Goal: Information Seeking & Learning: Learn about a topic

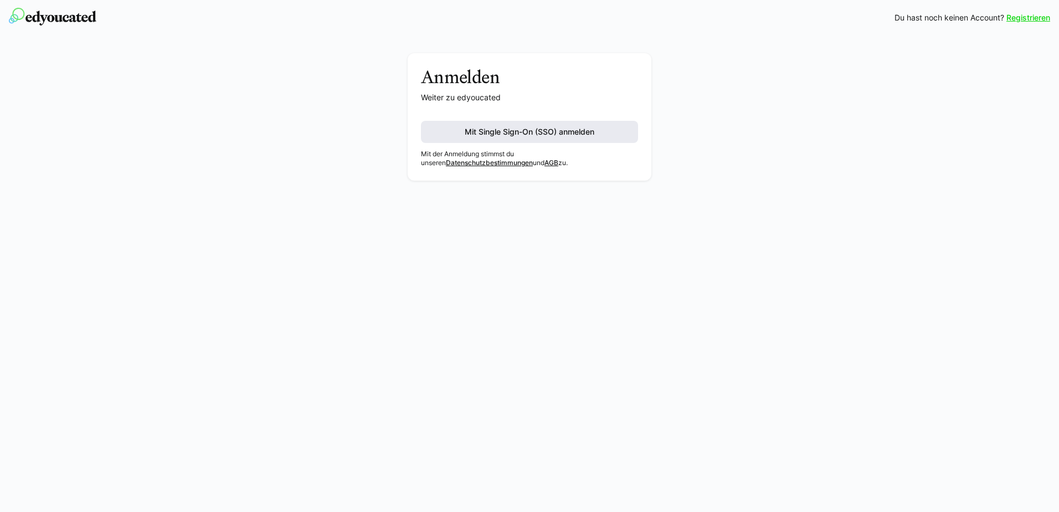
click at [527, 126] on span "Mit Single Sign-On (SSO) anmelden" at bounding box center [529, 131] width 133 height 11
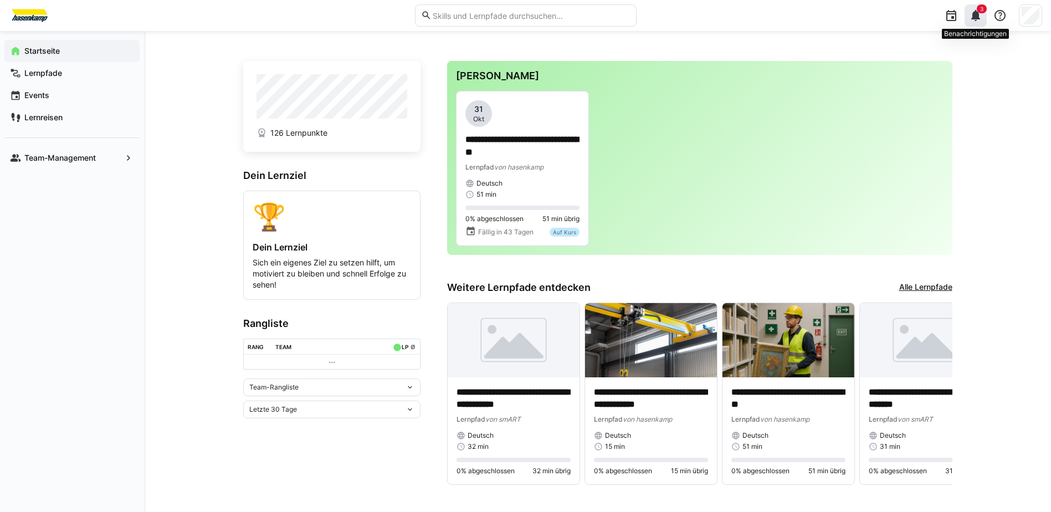
click at [977, 11] on span "3" at bounding box center [982, 8] width 10 height 9
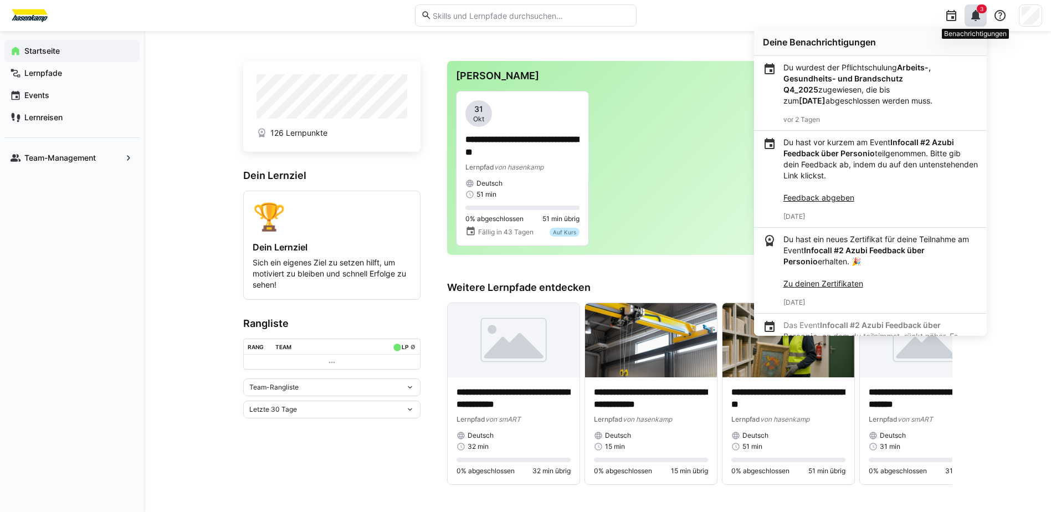
click at [974, 17] on eds-icon at bounding box center [975, 15] width 13 height 13
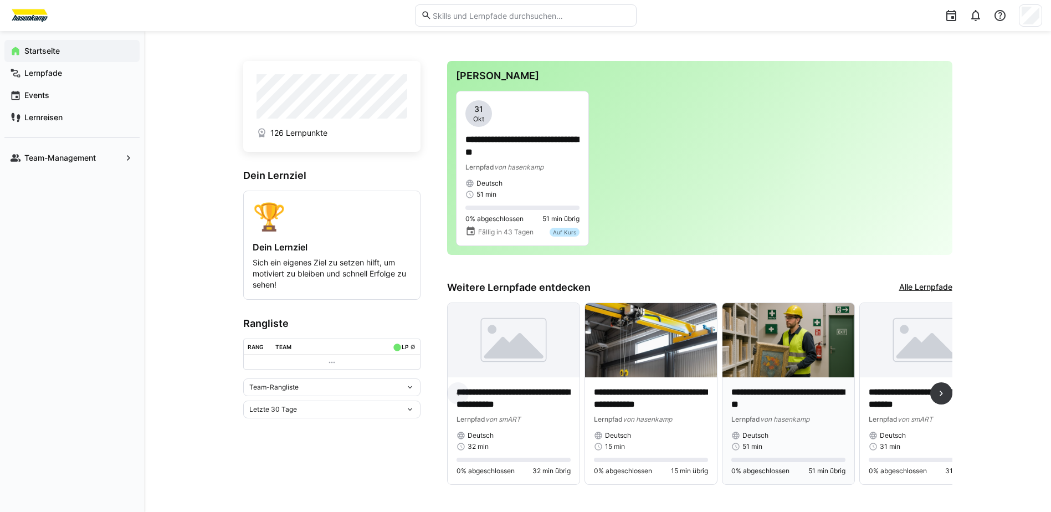
click at [805, 328] on img at bounding box center [788, 340] width 132 height 74
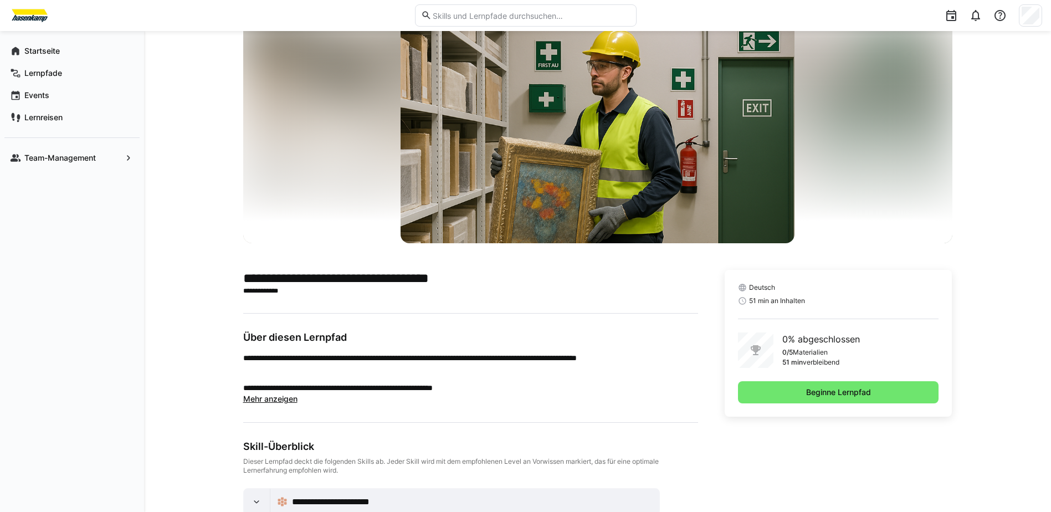
scroll to position [55, 0]
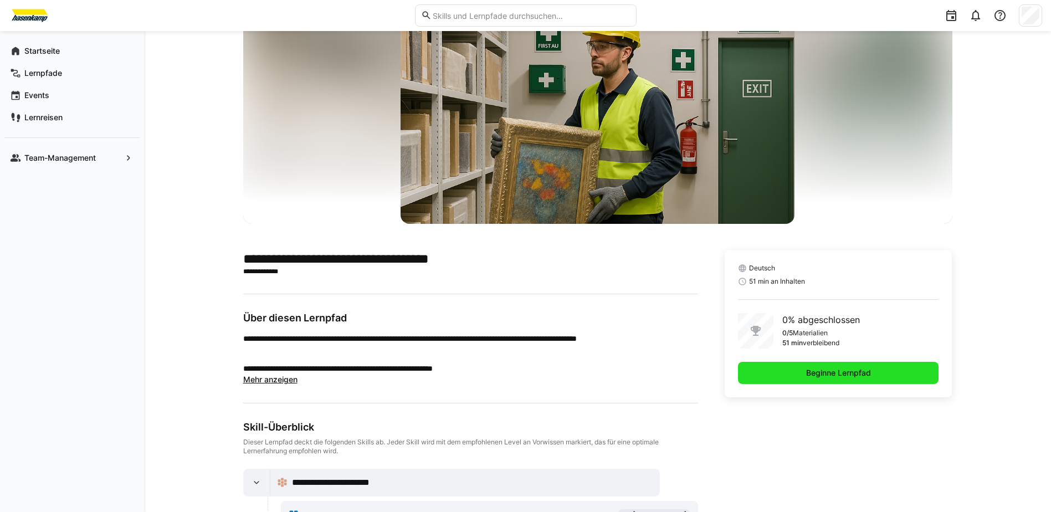
click at [858, 373] on span "Beginne Lernpfad" at bounding box center [838, 372] width 68 height 11
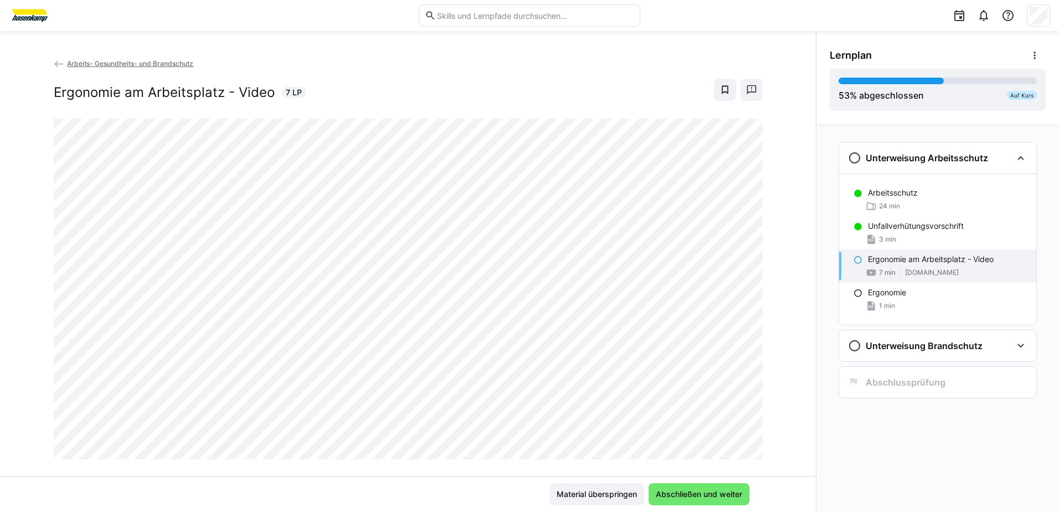
scroll to position [19, 0]
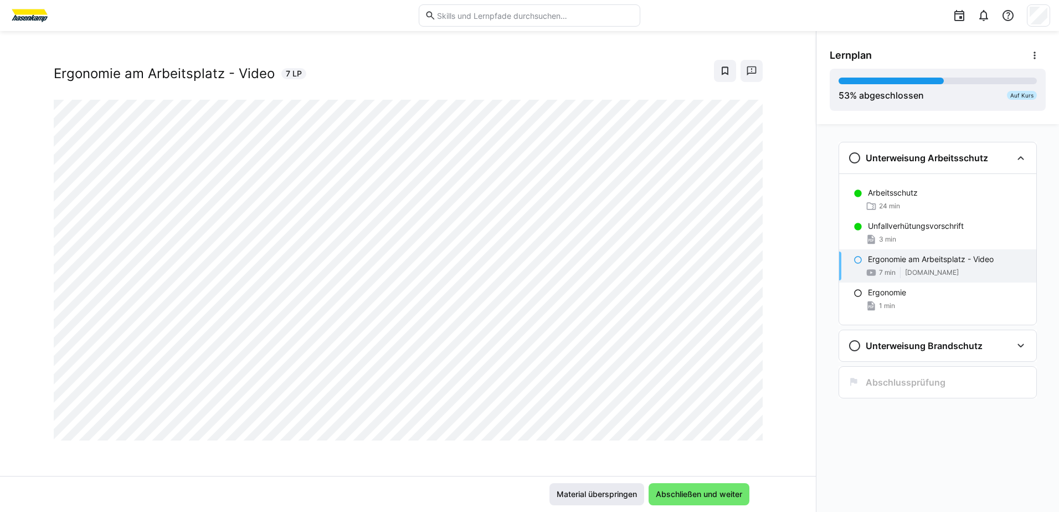
click at [618, 490] on span "Material überspringen" at bounding box center [597, 494] width 84 height 11
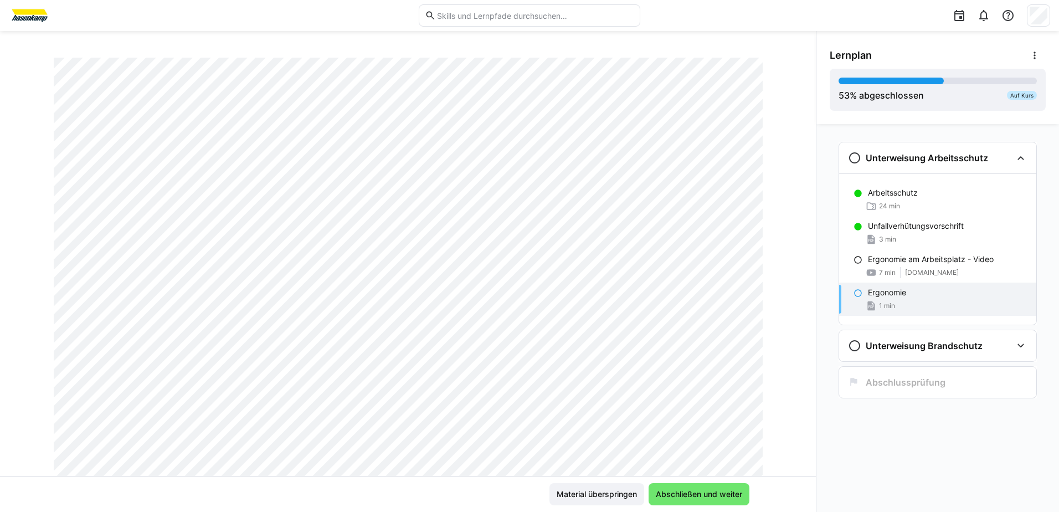
scroll to position [0, 0]
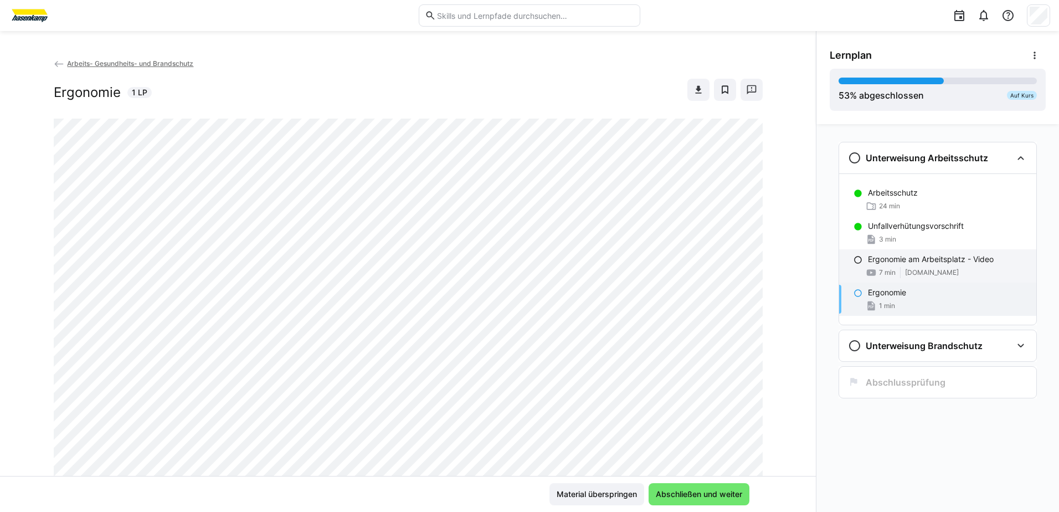
click at [930, 268] on div "7 min [DOMAIN_NAME]" at bounding box center [948, 272] width 160 height 11
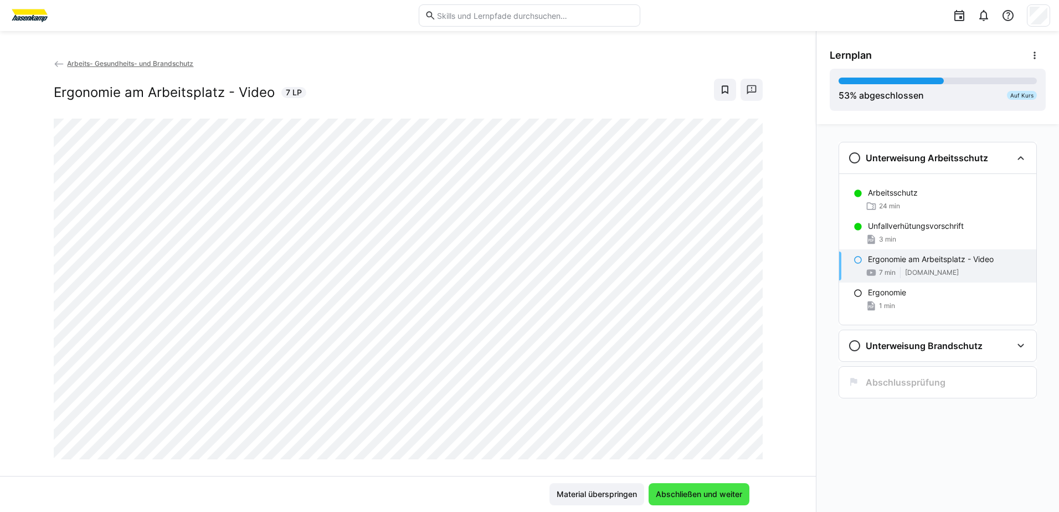
click at [696, 490] on span "Abschließen und weiter" at bounding box center [699, 494] width 90 height 11
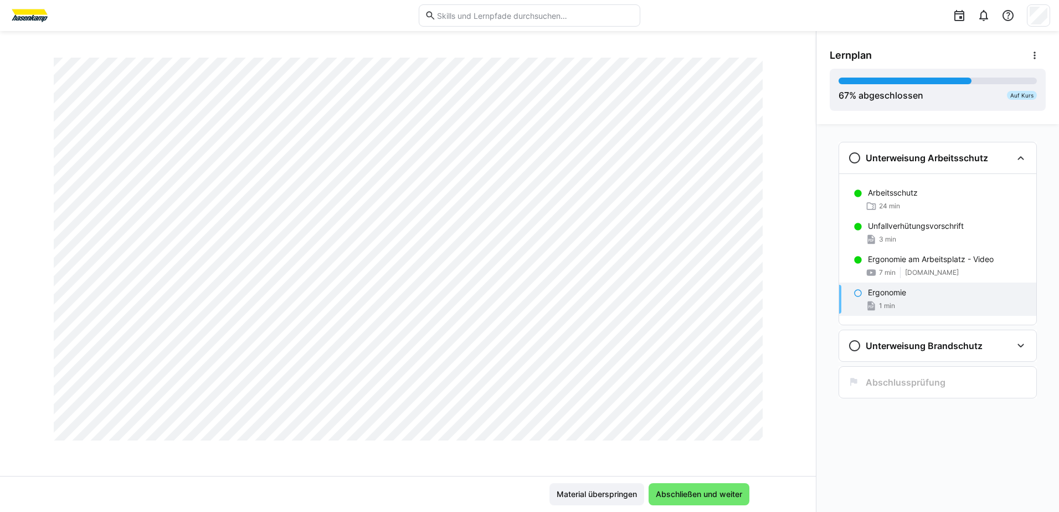
scroll to position [388, 0]
click at [699, 494] on span "Abschließen und weiter" at bounding box center [699, 494] width 90 height 11
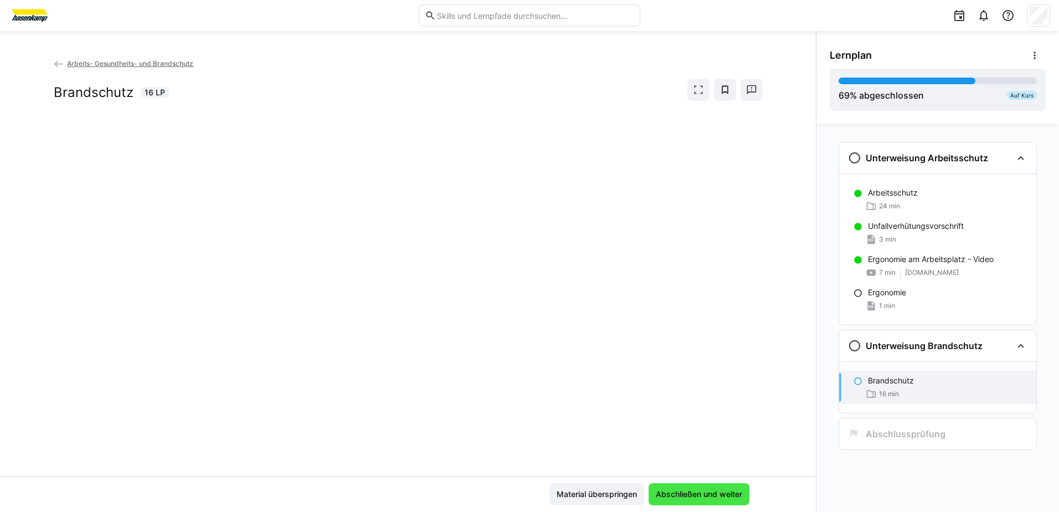
scroll to position [0, 0]
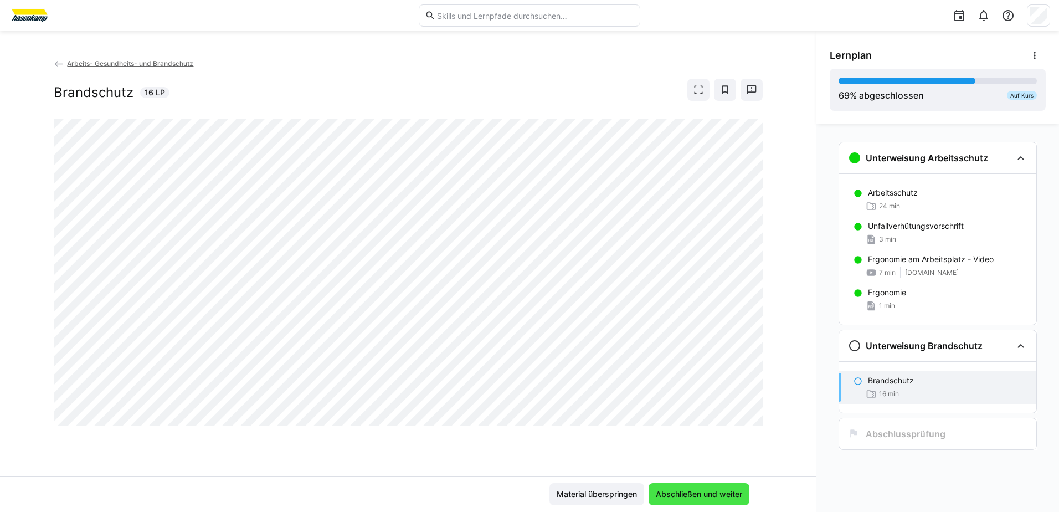
click at [729, 497] on span "Abschließen und weiter" at bounding box center [699, 494] width 90 height 11
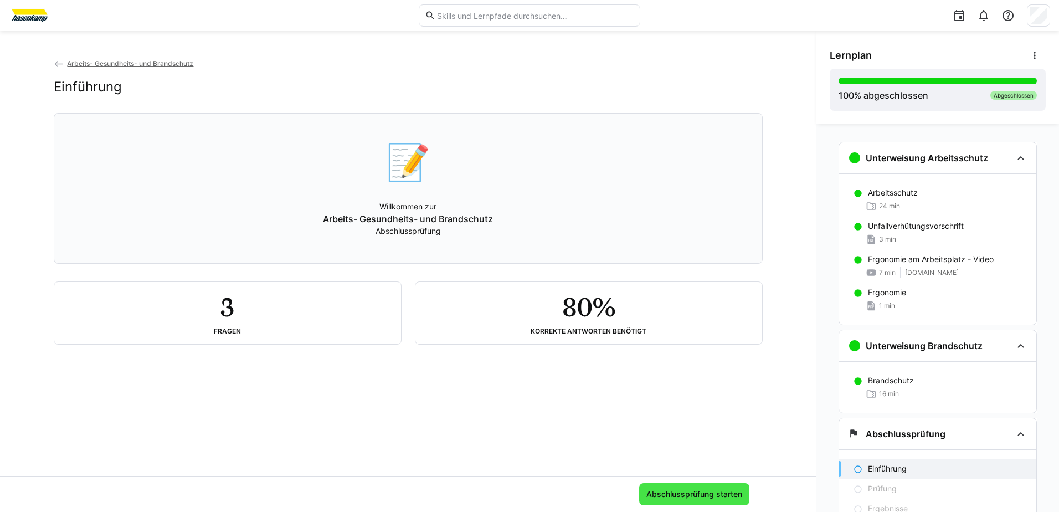
click at [673, 491] on span "Abschlussprüfung starten" at bounding box center [694, 494] width 99 height 11
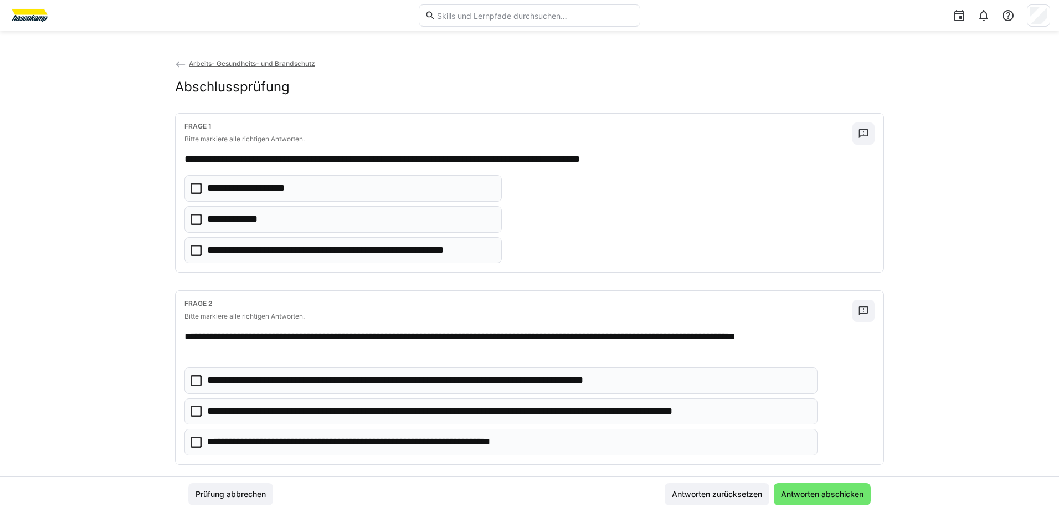
click at [191, 222] on icon at bounding box center [196, 219] width 11 height 11
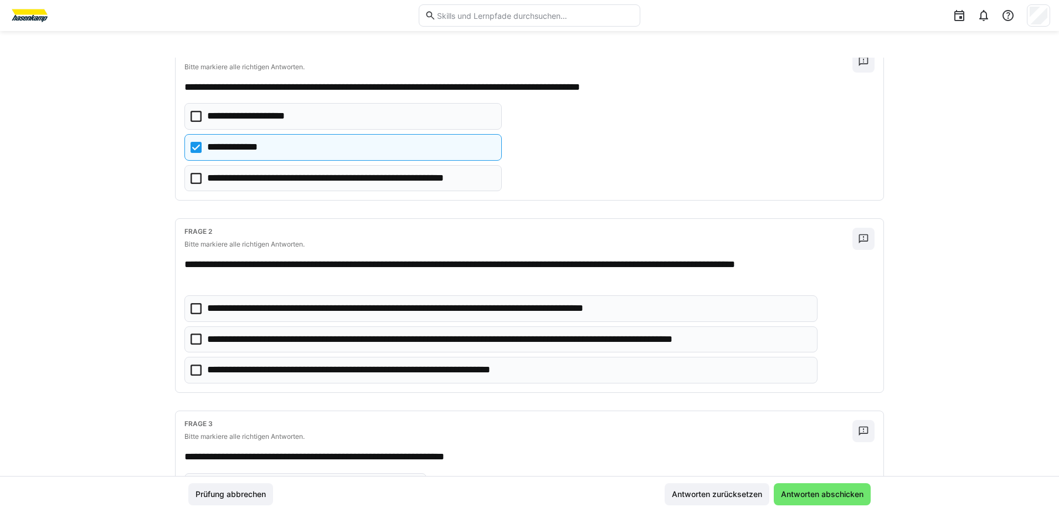
scroll to position [55, 0]
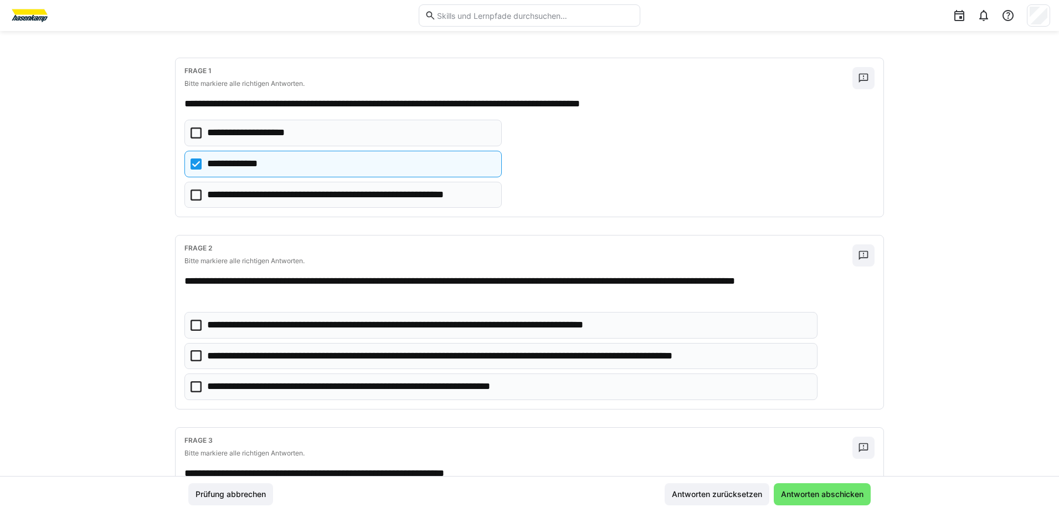
click at [191, 127] on eds-checkbox "**********" at bounding box center [342, 133] width 317 height 27
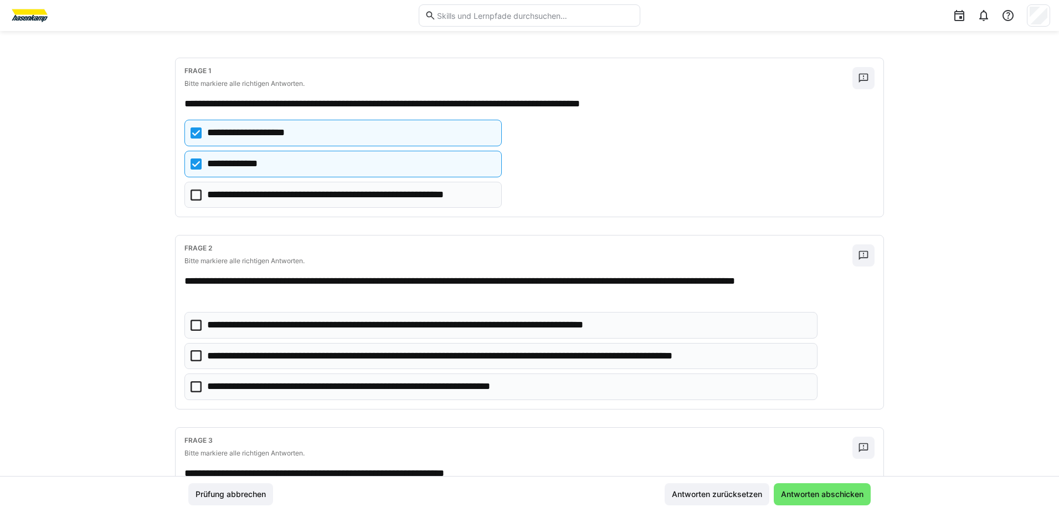
click at [191, 162] on icon at bounding box center [196, 163] width 11 height 11
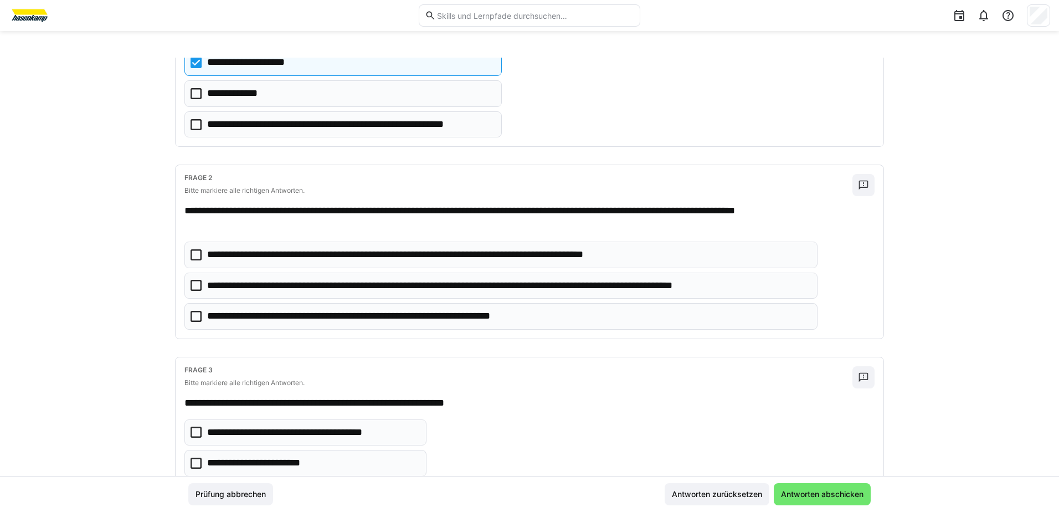
scroll to position [166, 0]
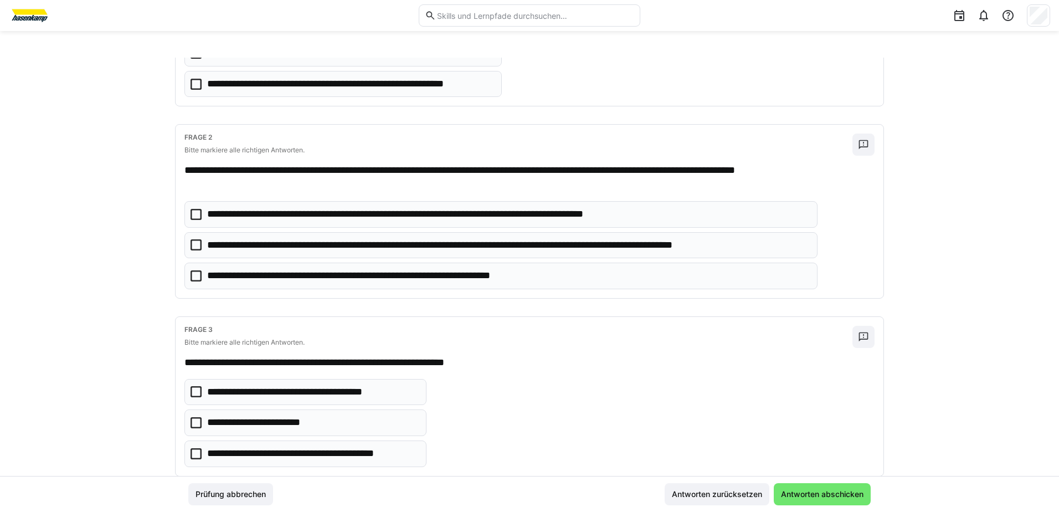
click at [197, 242] on icon at bounding box center [196, 244] width 11 height 11
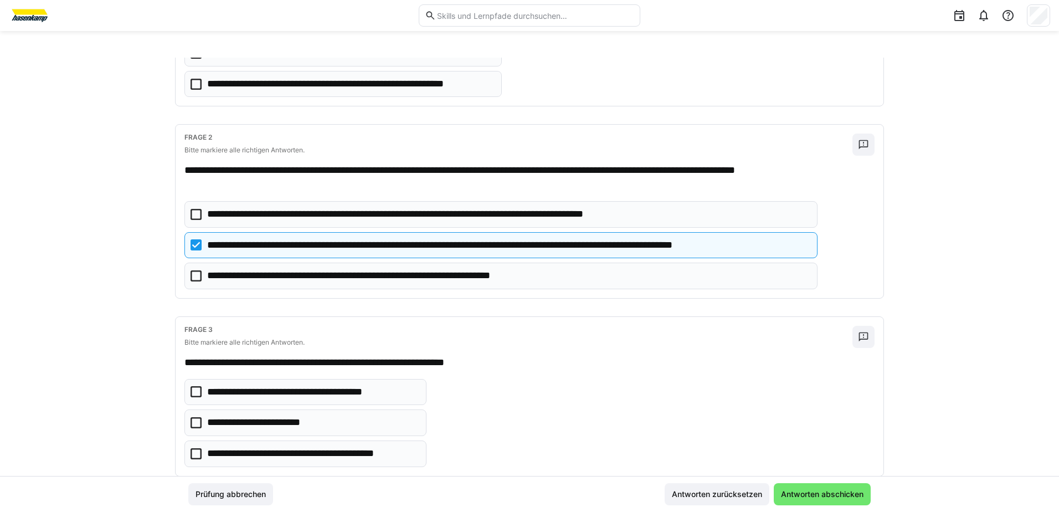
click at [198, 271] on icon at bounding box center [196, 275] width 11 height 11
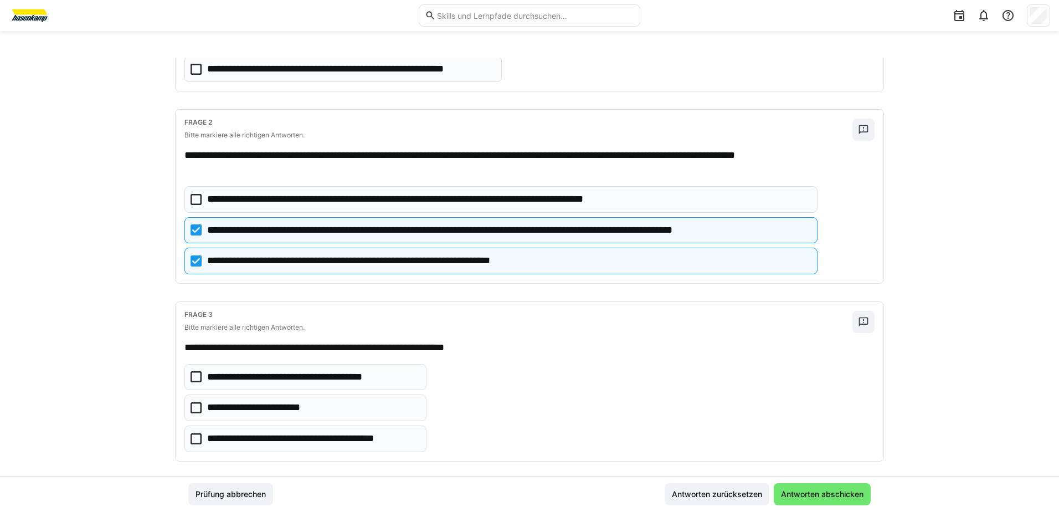
scroll to position [193, 0]
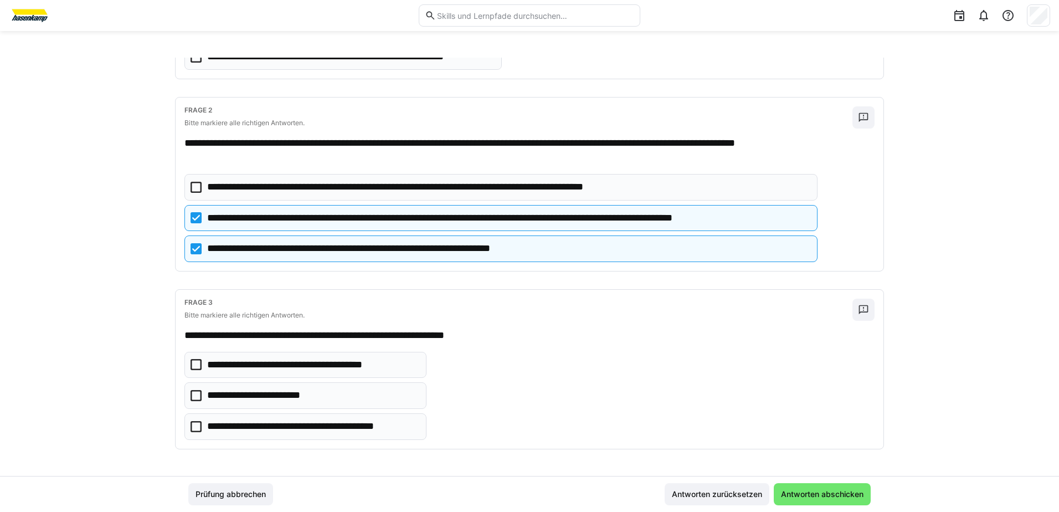
click at [191, 422] on icon at bounding box center [196, 426] width 11 height 11
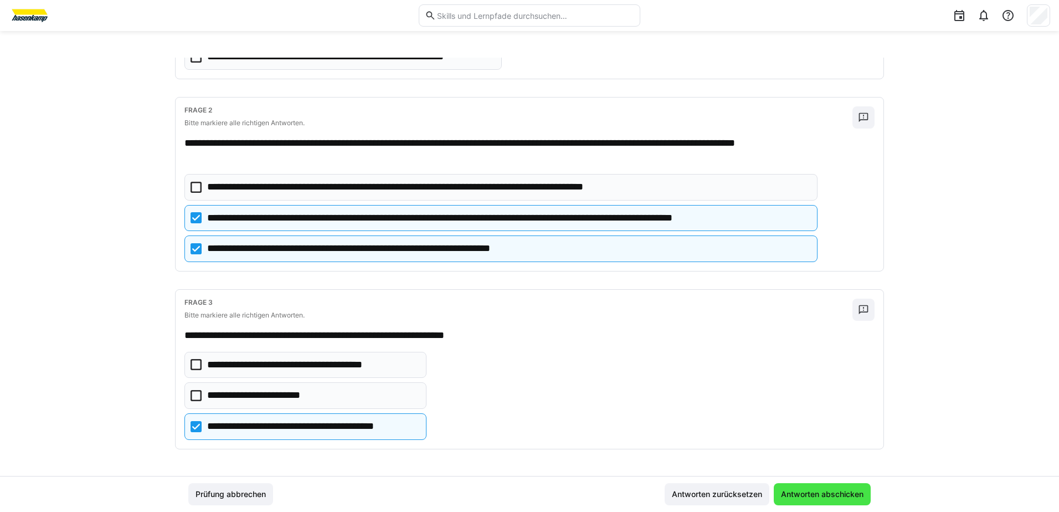
click at [832, 500] on span "Antworten abschicken" at bounding box center [822, 494] width 97 height 22
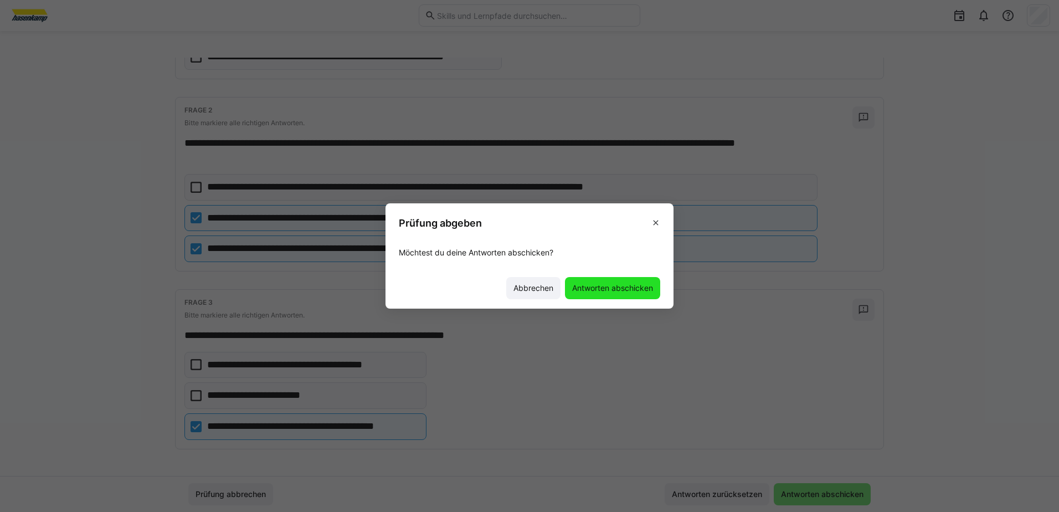
click at [623, 291] on span "Antworten abschicken" at bounding box center [613, 288] width 84 height 11
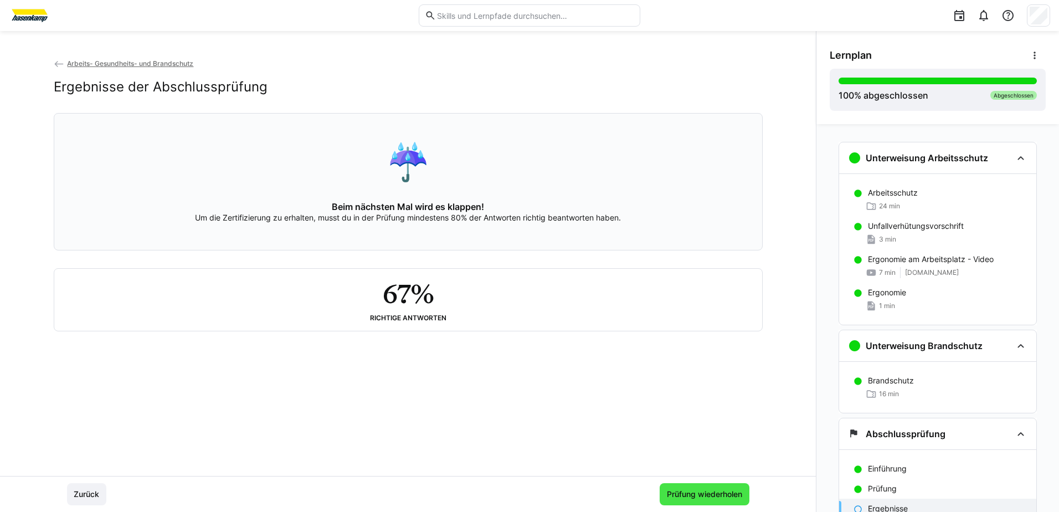
click at [705, 495] on span "Prüfung wiederholen" at bounding box center [704, 494] width 79 height 11
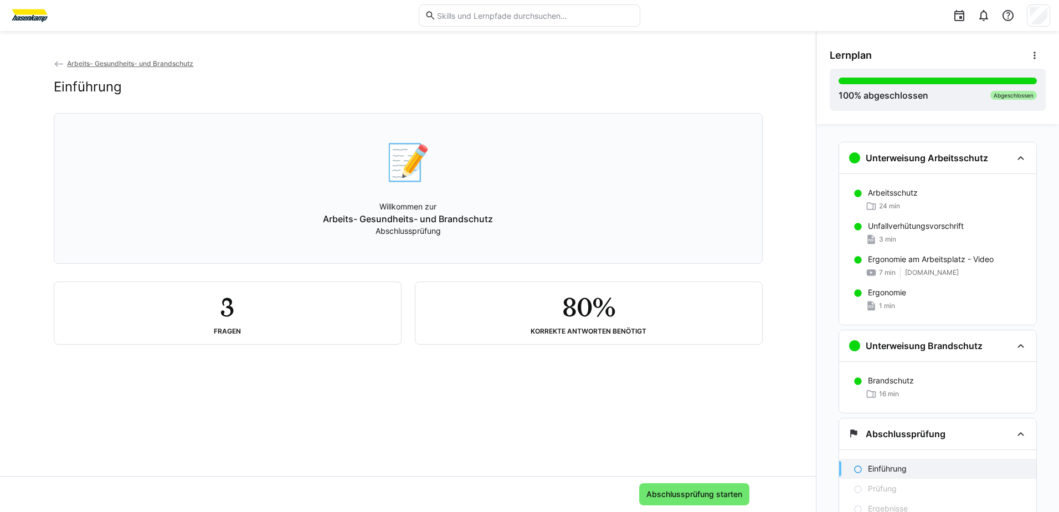
scroll to position [50, 0]
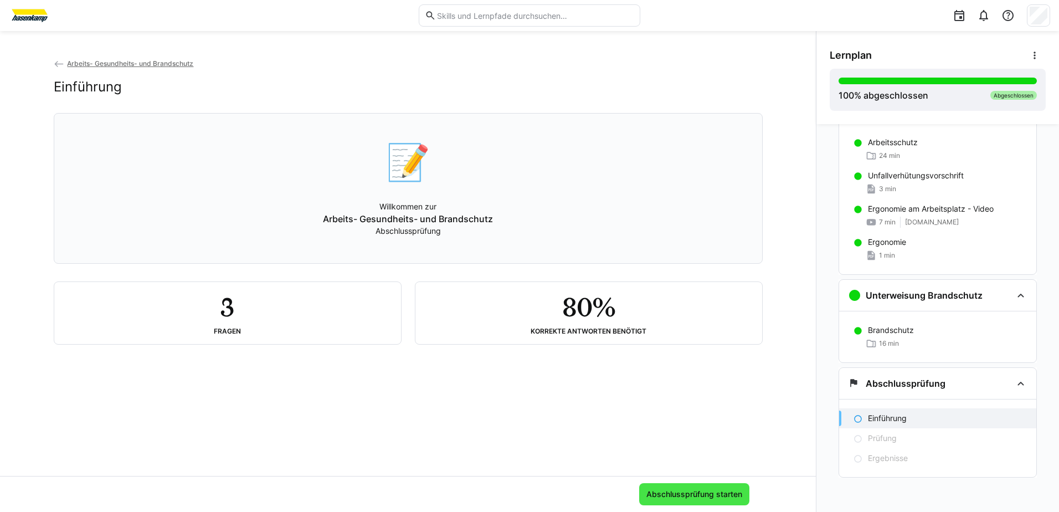
click at [702, 496] on span "Abschlussprüfung starten" at bounding box center [694, 494] width 99 height 11
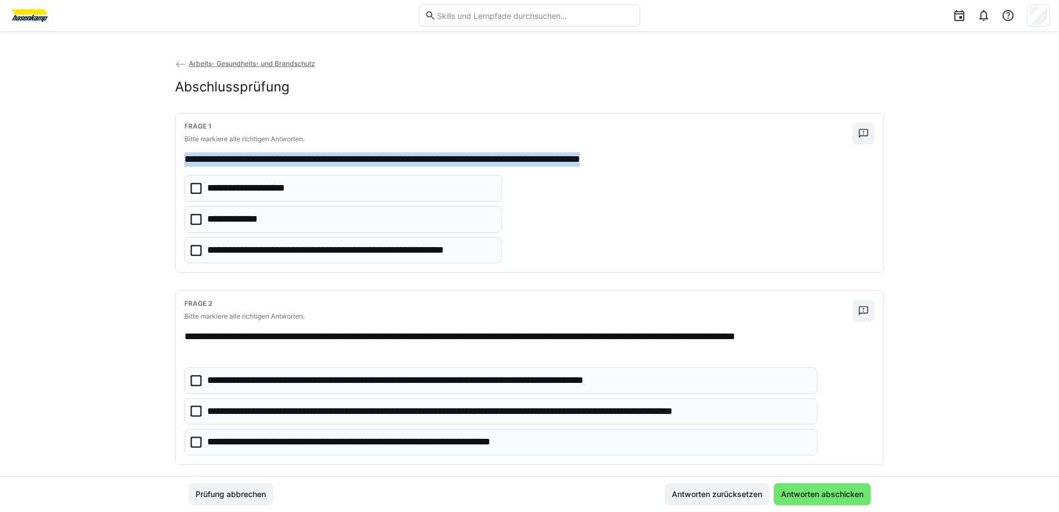
drag, startPoint x: 182, startPoint y: 158, endPoint x: 679, endPoint y: 163, distance: 496.4
click at [679, 163] on p "**********" at bounding box center [518, 159] width 668 height 14
drag, startPoint x: 679, startPoint y: 163, endPoint x: 672, endPoint y: 160, distance: 7.2
copy p "**********"
click at [196, 215] on icon at bounding box center [196, 219] width 11 height 11
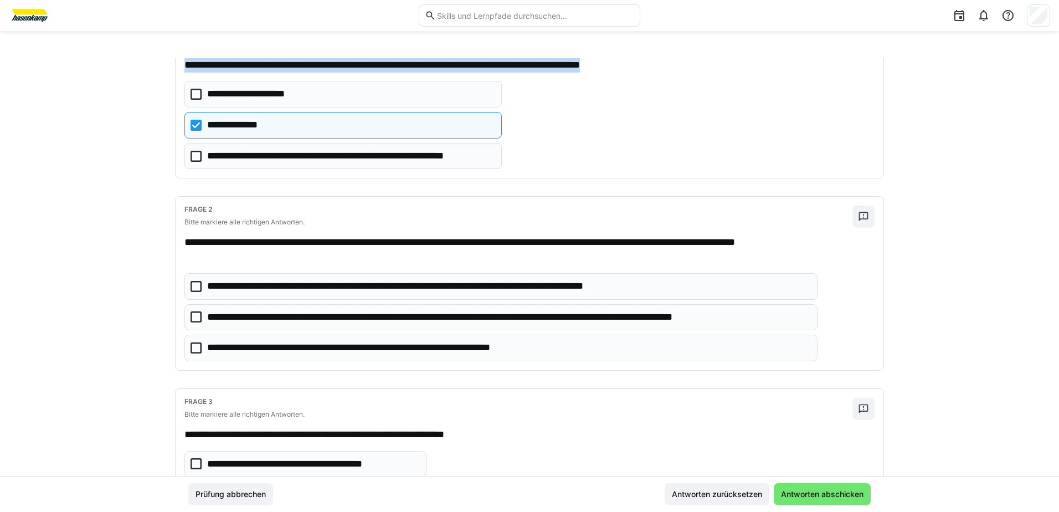
scroll to position [111, 0]
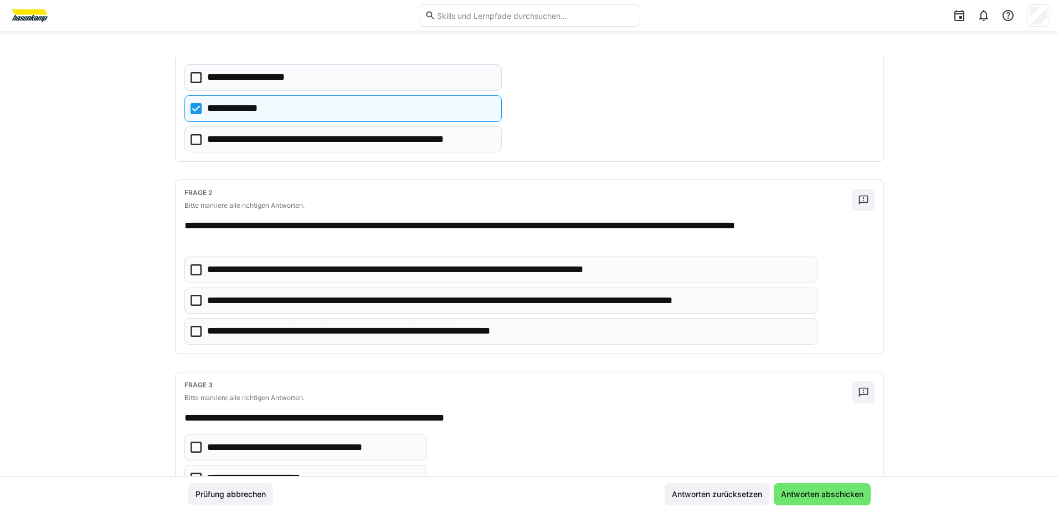
click at [192, 301] on icon at bounding box center [196, 300] width 11 height 11
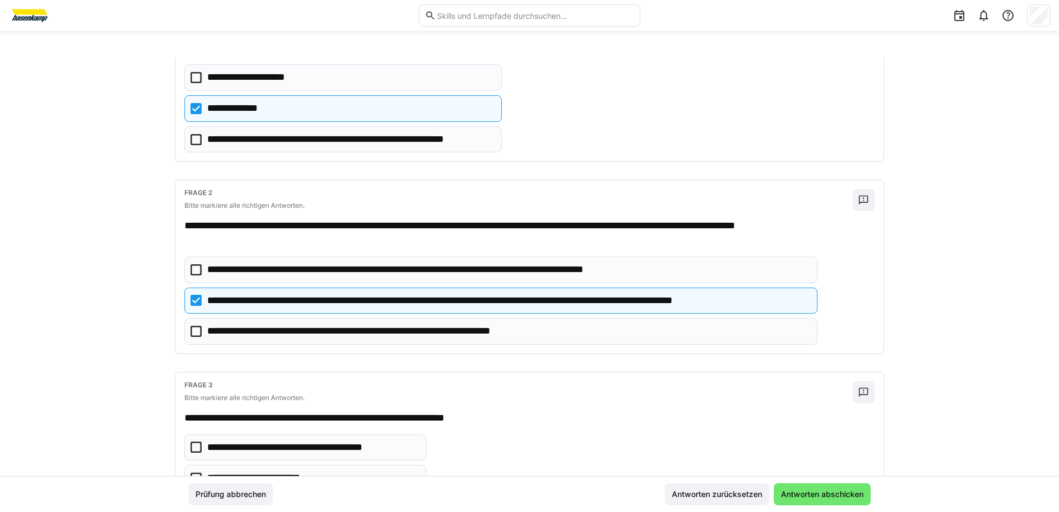
click at [197, 322] on eds-checkbox "**********" at bounding box center [500, 331] width 633 height 27
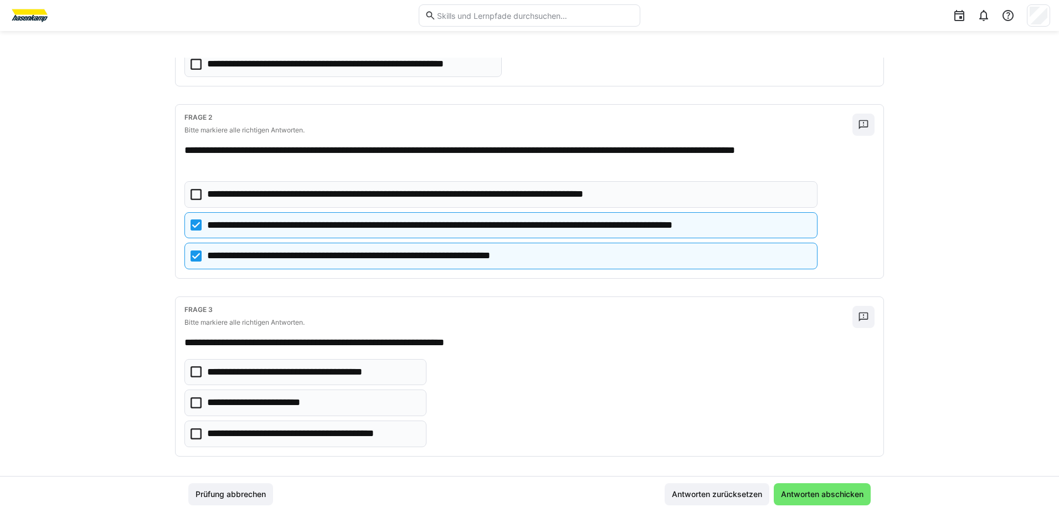
scroll to position [193, 0]
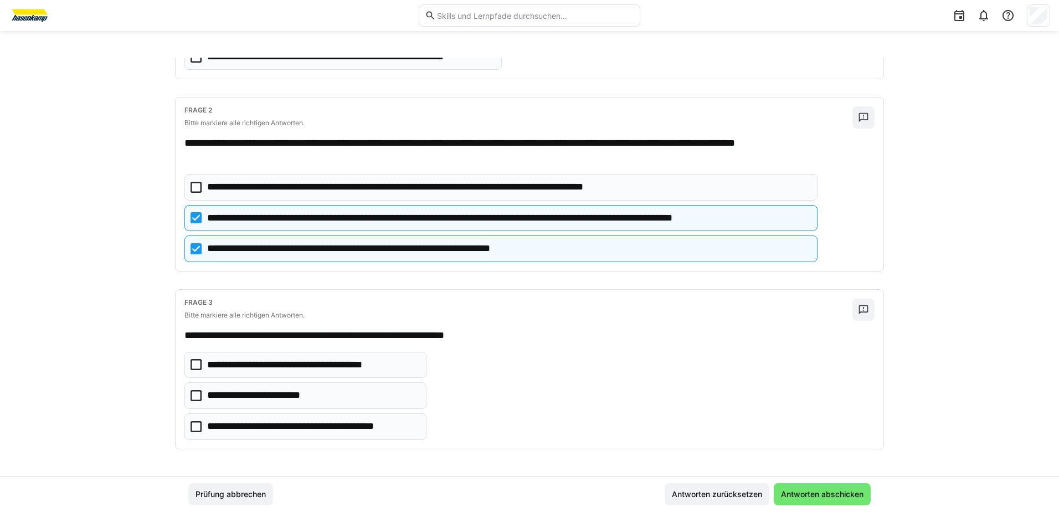
click at [191, 428] on icon at bounding box center [196, 426] width 11 height 11
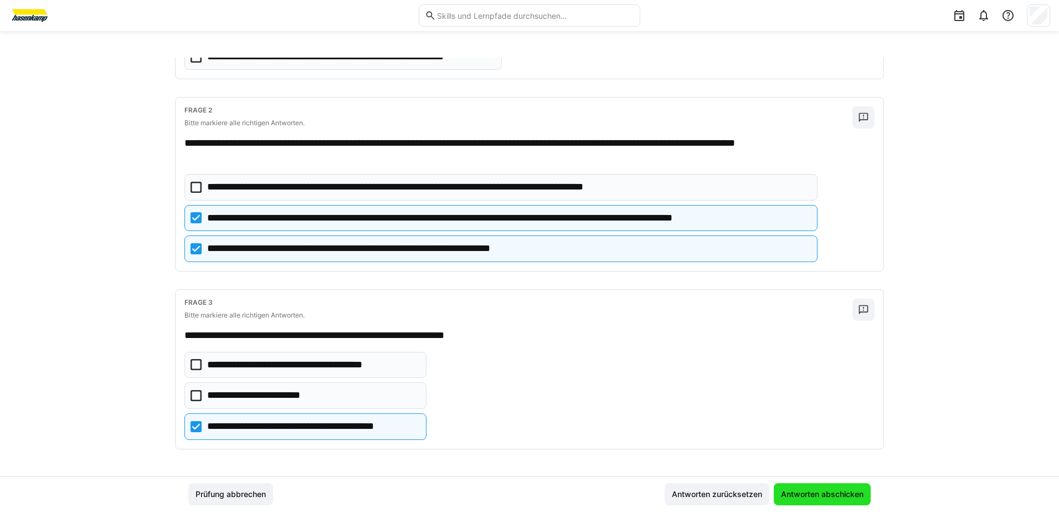
click at [810, 492] on span "Antworten abschicken" at bounding box center [822, 494] width 86 height 11
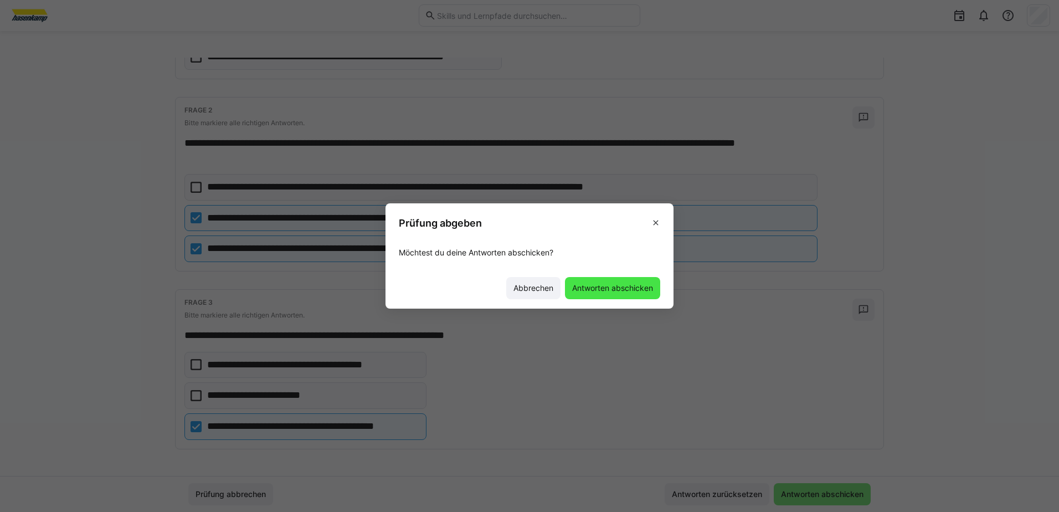
click at [618, 284] on span "Antworten abschicken" at bounding box center [613, 288] width 84 height 11
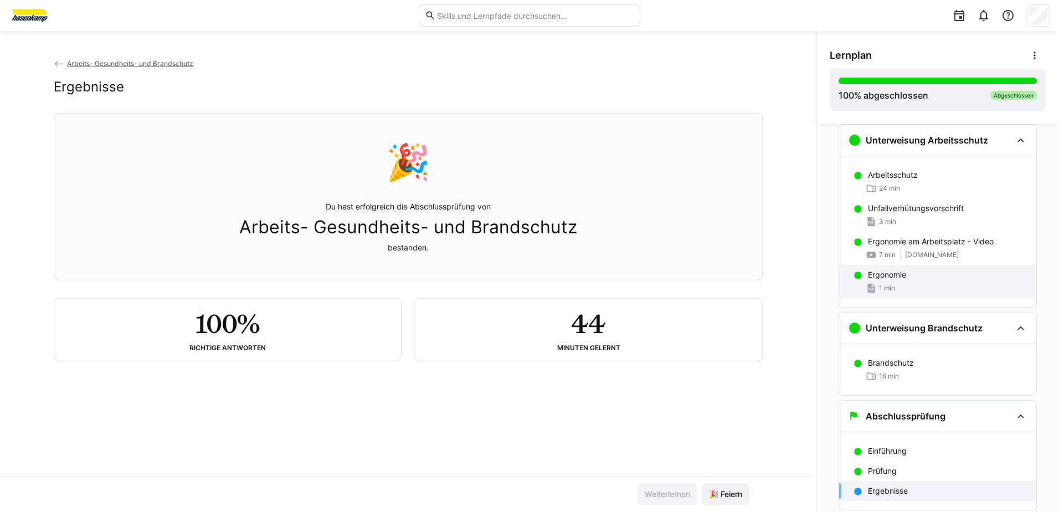
scroll to position [0, 0]
